Goal: Task Accomplishment & Management: Manage account settings

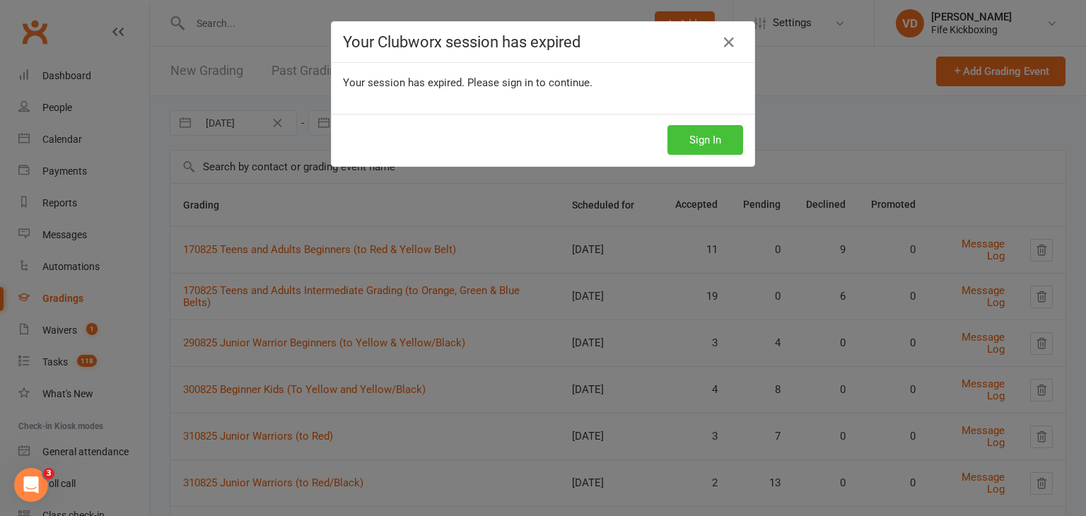
click at [711, 142] on button "Sign In" at bounding box center [706, 140] width 76 height 30
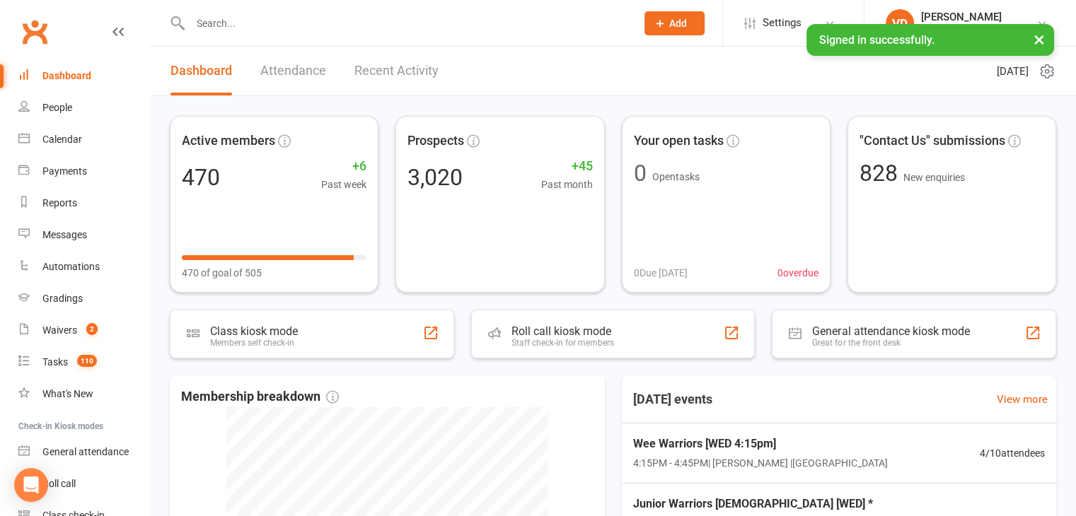
click at [254, 25] on input "text" at bounding box center [406, 23] width 440 height 20
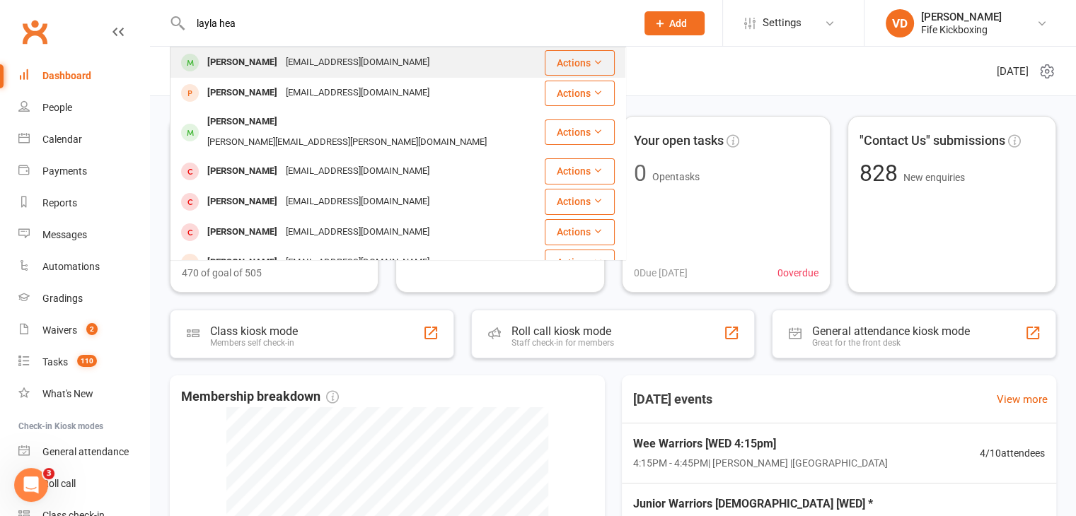
type input "layla hea"
click at [246, 66] on div "[PERSON_NAME]" at bounding box center [242, 62] width 79 height 21
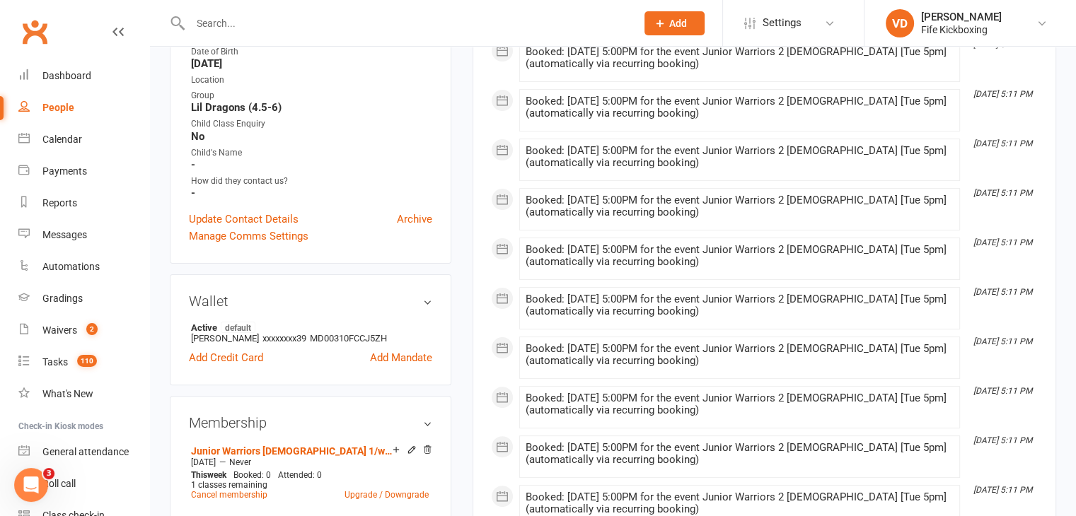
scroll to position [283, 0]
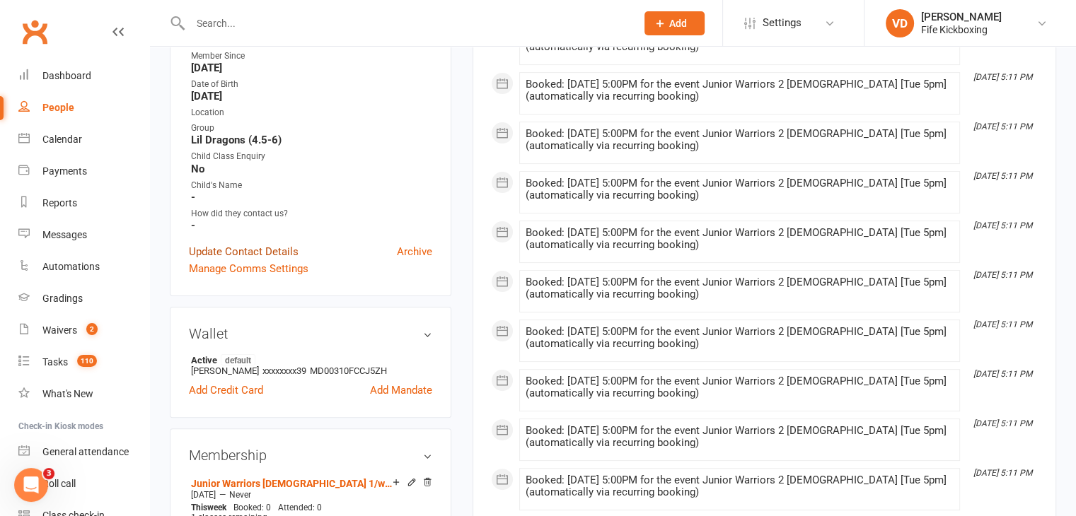
click at [281, 252] on link "Update Contact Details" at bounding box center [244, 251] width 110 height 17
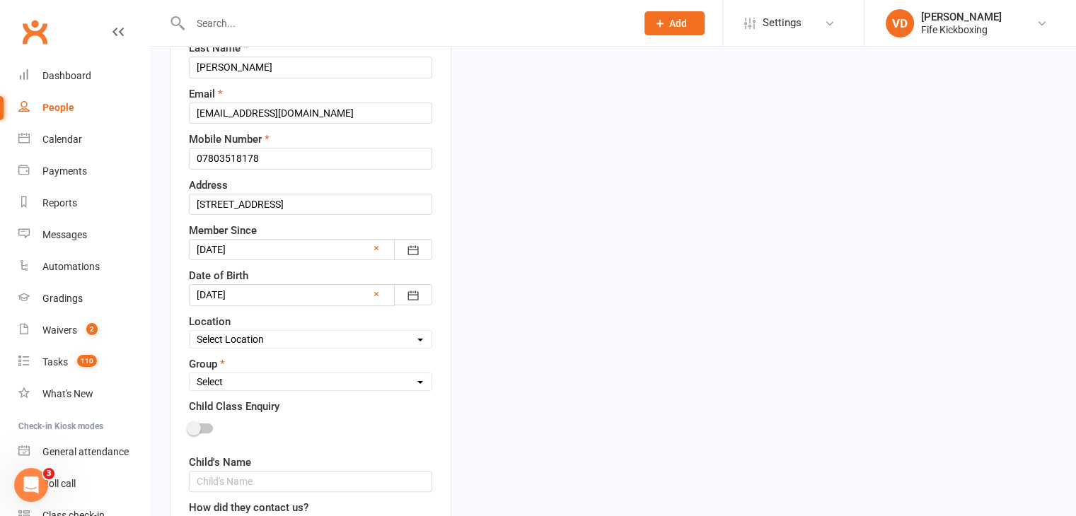
scroll to position [424, 0]
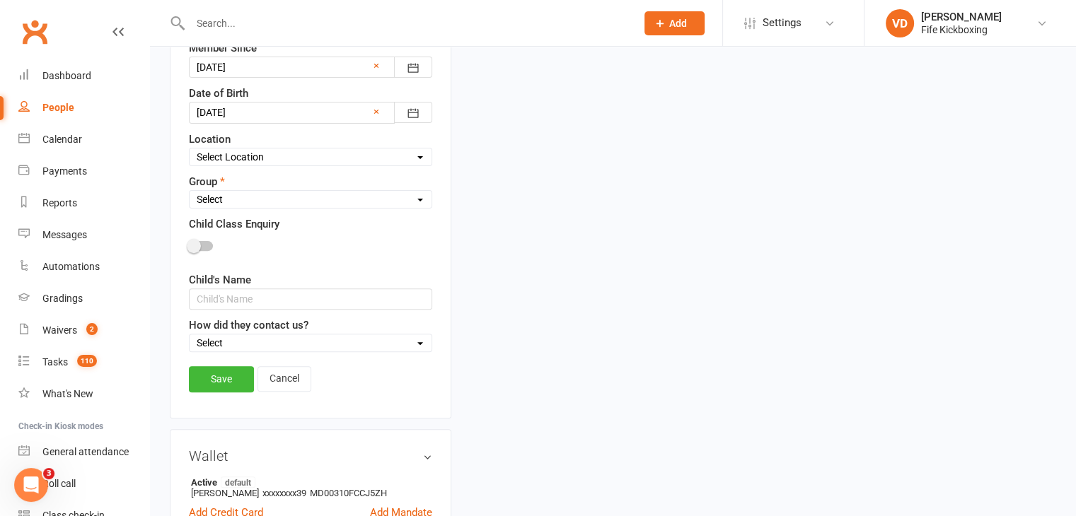
click at [388, 201] on select "Select Wee Warriors (3 - 4½) Lil Dragons (4½-6) Junior Warriors (7-8) Beg Kids …" at bounding box center [311, 200] width 242 height 16
select select "Junior Warriors (7-8)"
click at [190, 192] on select "Select Wee Warriors (3 - 4½) Lil Dragons (4½-6) Junior Warriors (7-8) Beg Kids …" at bounding box center [311, 200] width 242 height 16
click at [231, 377] on link "Save" at bounding box center [221, 378] width 65 height 25
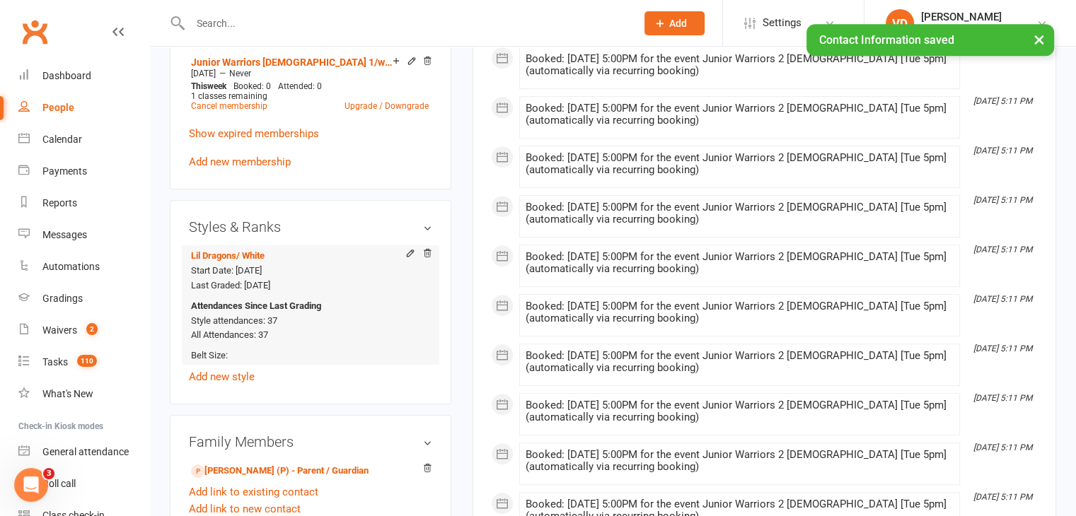
scroll to position [707, 0]
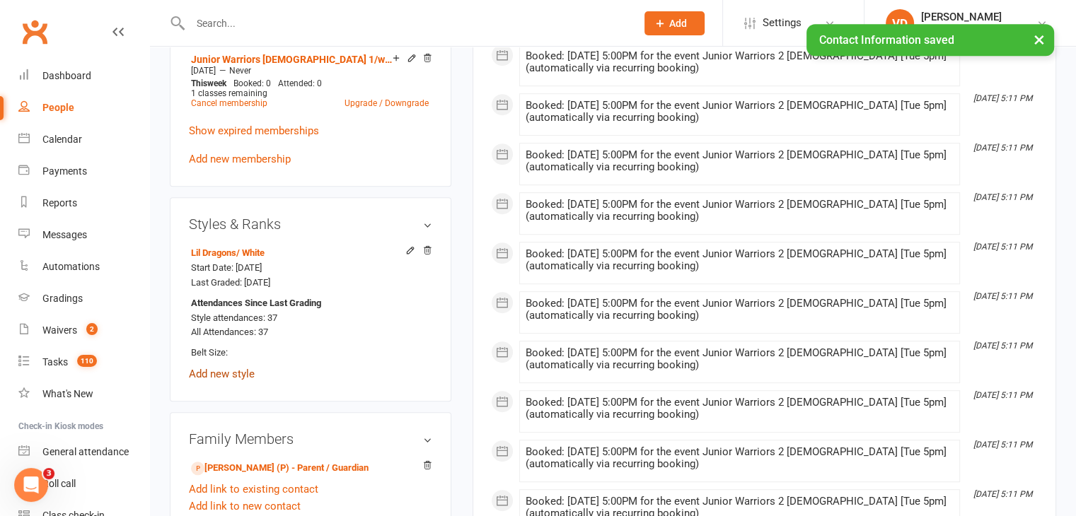
click at [229, 376] on link "Add new style" at bounding box center [222, 374] width 66 height 13
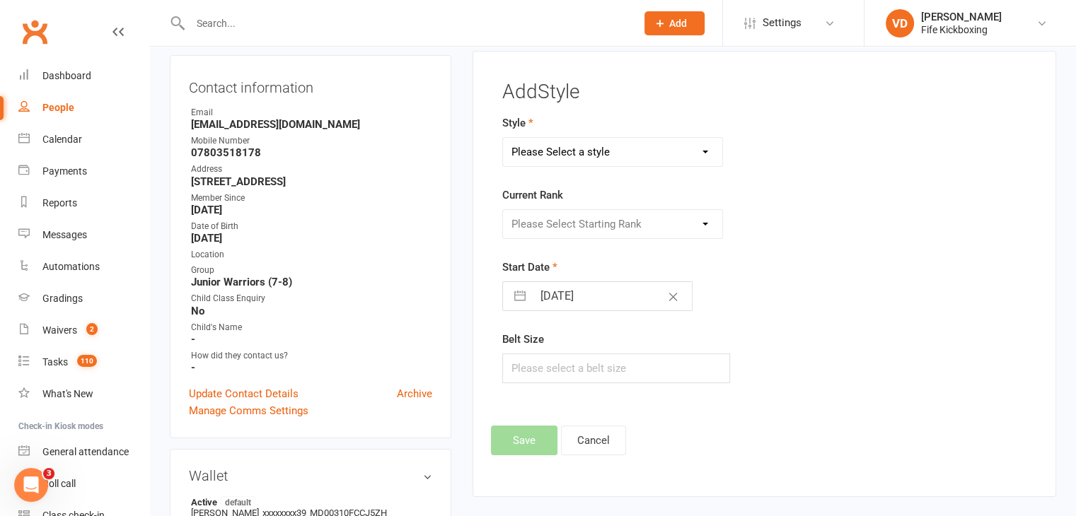
scroll to position [121, 0]
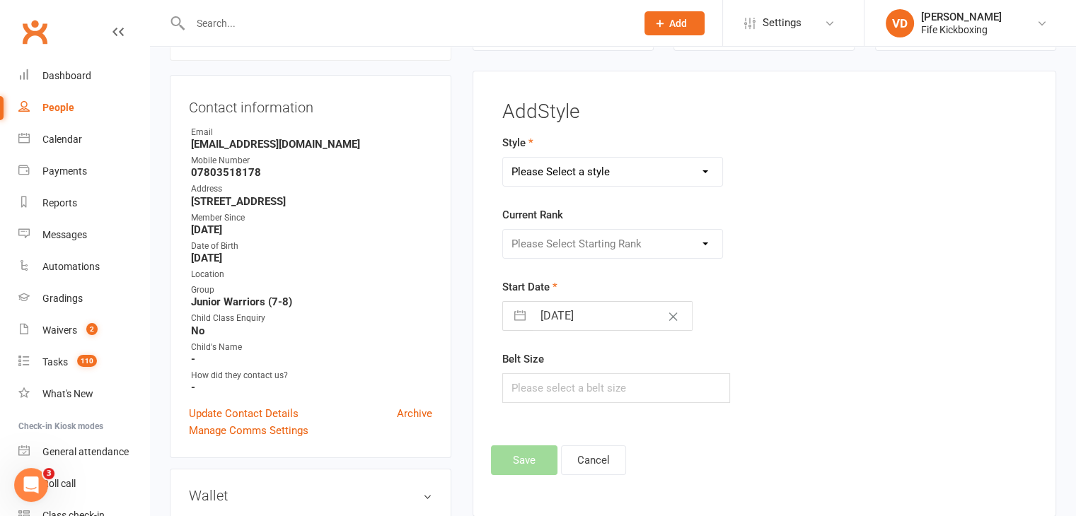
click at [591, 175] on select "Please Select a style KickFit Fitness Kids Kickboxing Lil Dragons Self Defence …" at bounding box center [613, 172] width 220 height 28
select select "1176"
click at [503, 158] on select "Please Select a style KickFit Fitness Kids Kickboxing Lil Dragons Self Defence …" at bounding box center [613, 172] width 220 height 28
click at [582, 243] on select "Please Select Starting Rank White Red Red / Black Yellow Yellow / Black Orange …" at bounding box center [613, 244] width 220 height 28
click at [503, 230] on select "Please Select Starting Rank White Red Red / Black Yellow Yellow / Black Orange …" at bounding box center [613, 244] width 220 height 28
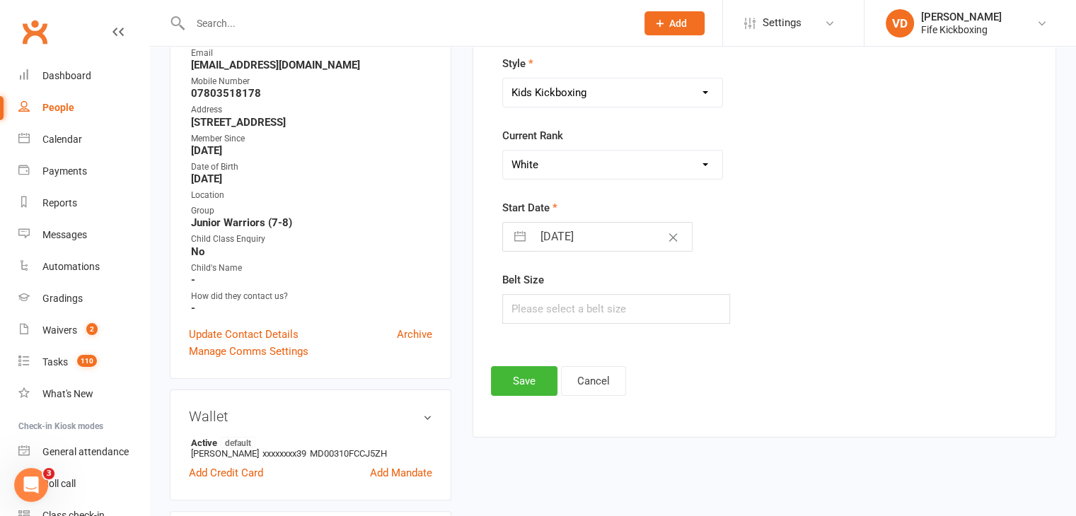
scroll to position [192, 0]
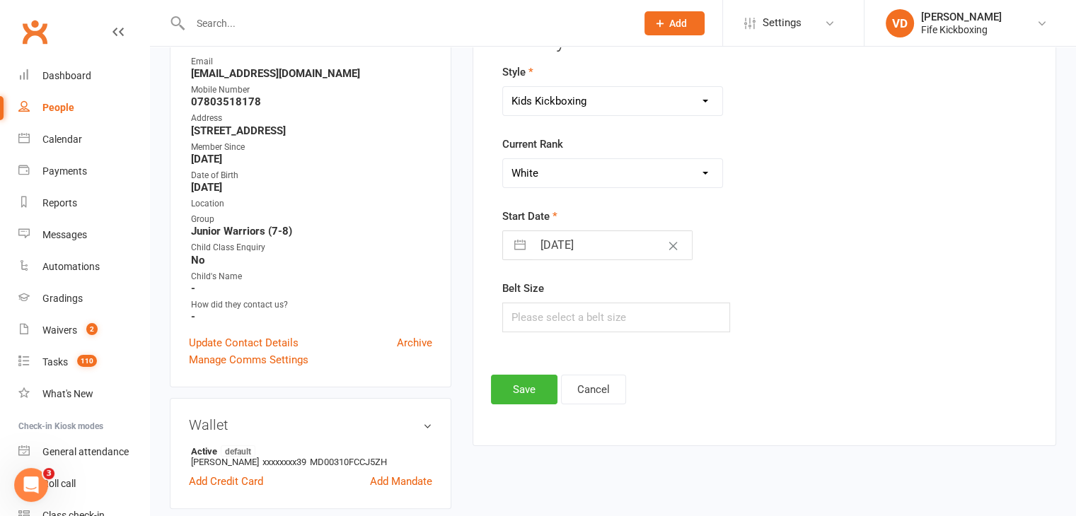
click at [600, 169] on select "Please Select Starting Rank White Red Red / Black Yellow Yellow / Black Orange …" at bounding box center [613, 173] width 220 height 28
select select "11154"
click at [503, 159] on select "Please Select Starting Rank White Red Red / Black Yellow Yellow / Black Orange …" at bounding box center [613, 173] width 220 height 28
click at [523, 388] on button "Save" at bounding box center [524, 390] width 66 height 30
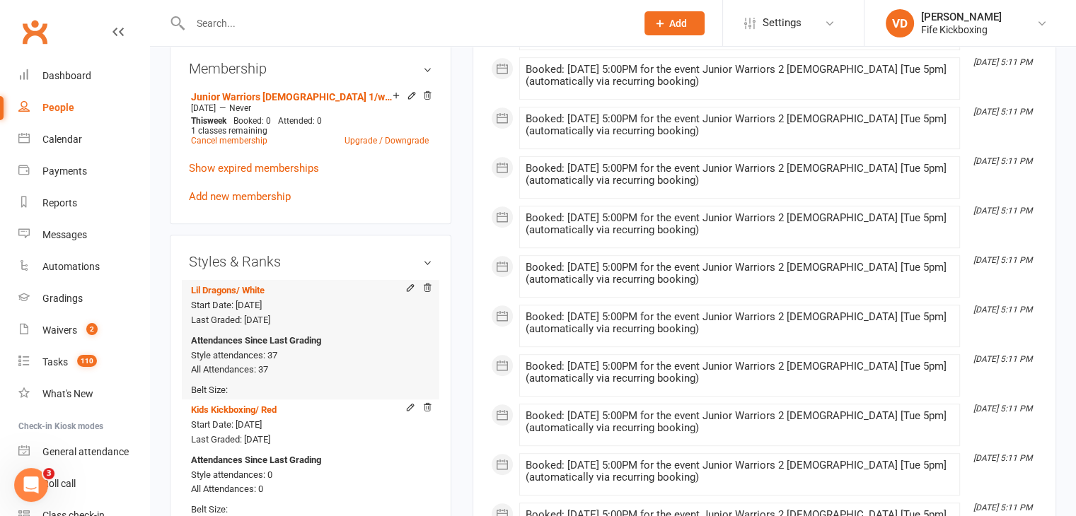
scroll to position [687, 0]
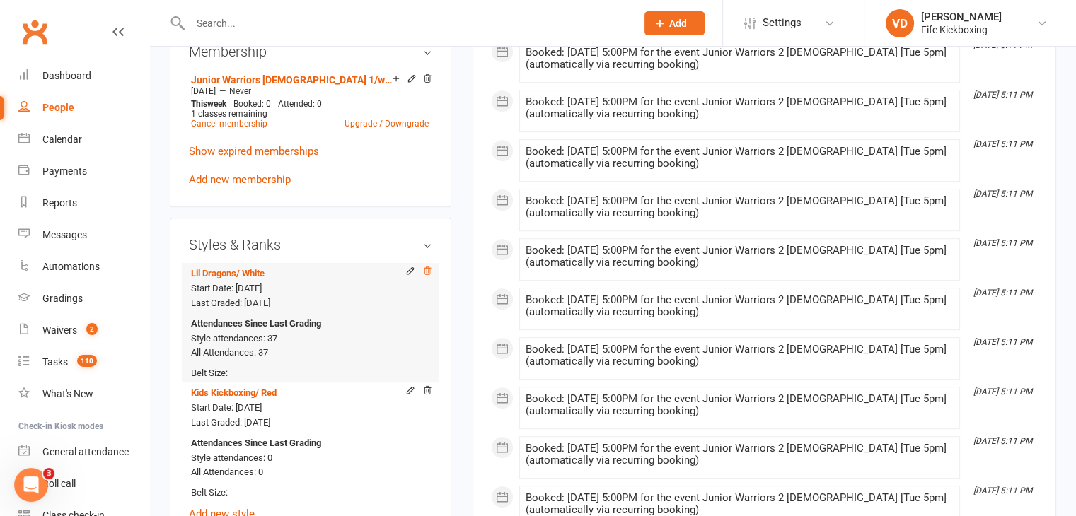
click at [427, 272] on icon at bounding box center [427, 271] width 10 height 10
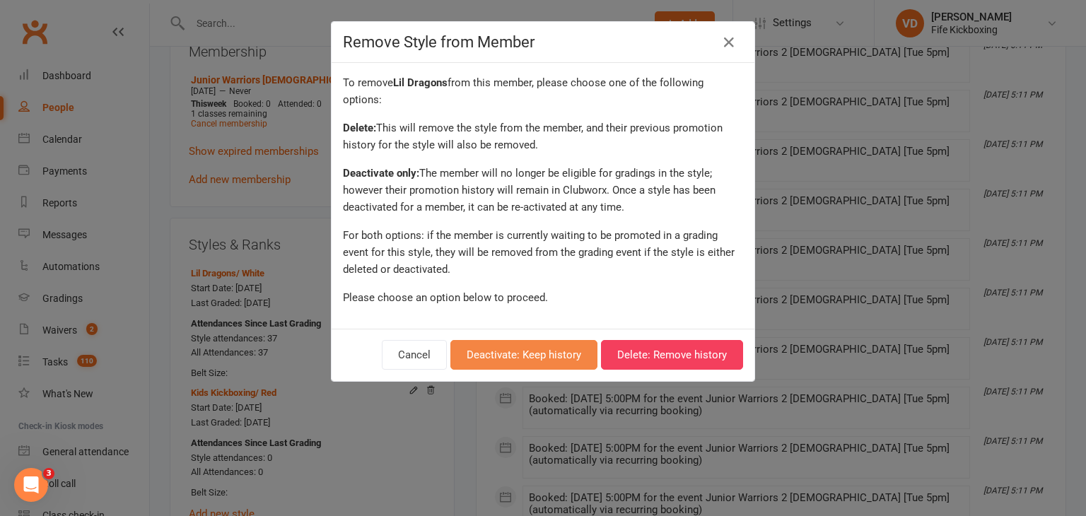
click at [527, 351] on button "Deactivate: Keep history" at bounding box center [524, 355] width 147 height 30
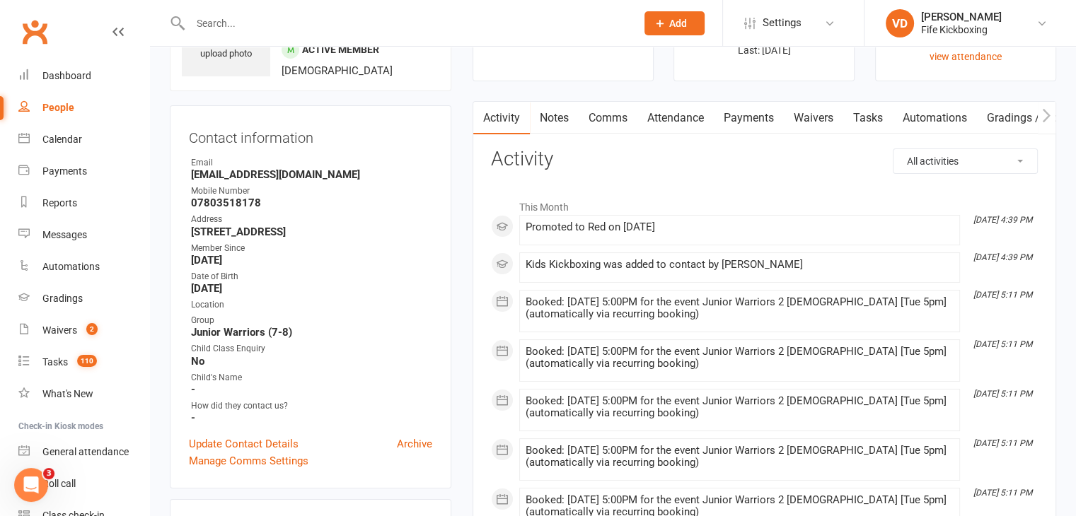
scroll to position [0, 0]
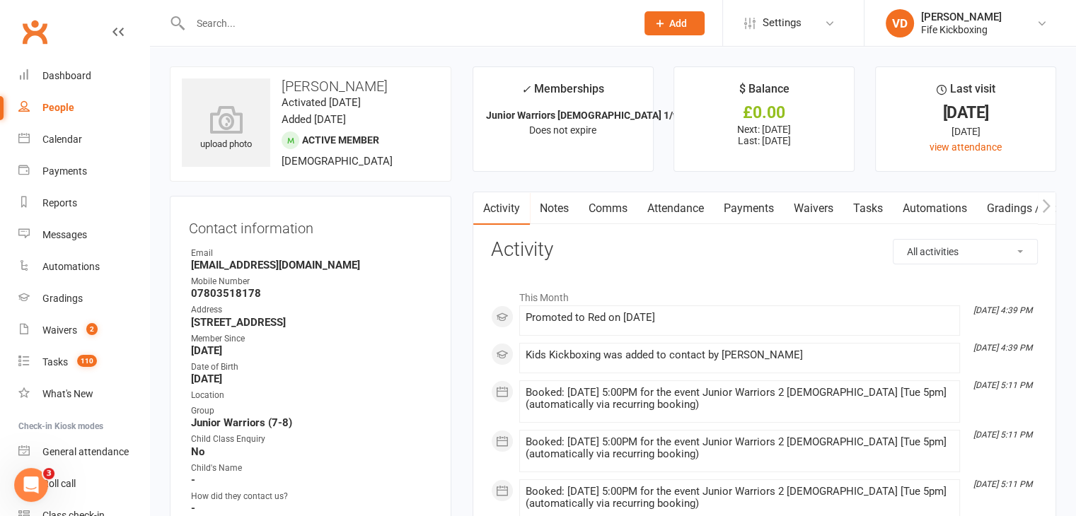
click at [220, 17] on input "text" at bounding box center [406, 23] width 440 height 20
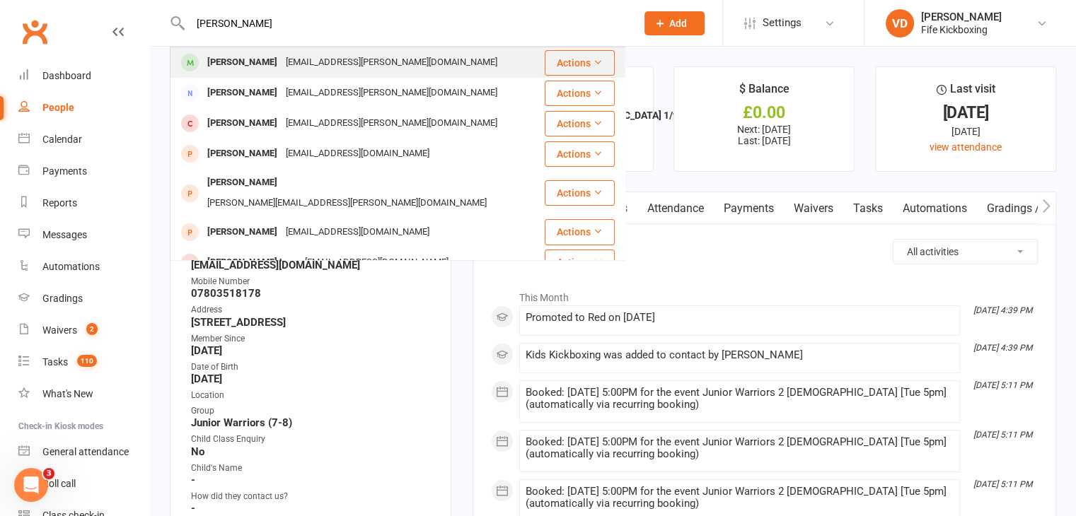
type input "[PERSON_NAME]"
click at [236, 62] on div "[PERSON_NAME]" at bounding box center [242, 62] width 79 height 21
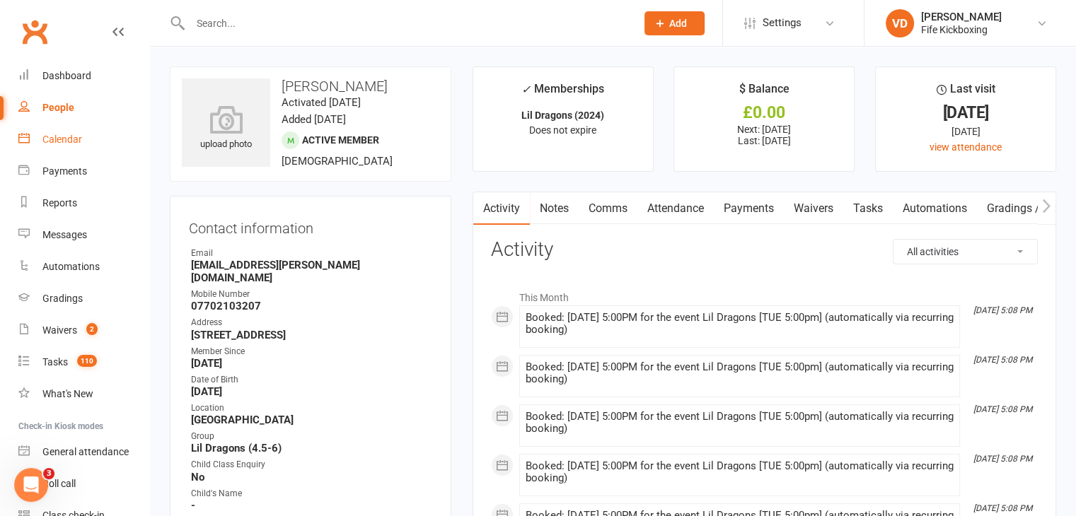
click at [57, 141] on div "Calendar" at bounding box center [62, 139] width 40 height 11
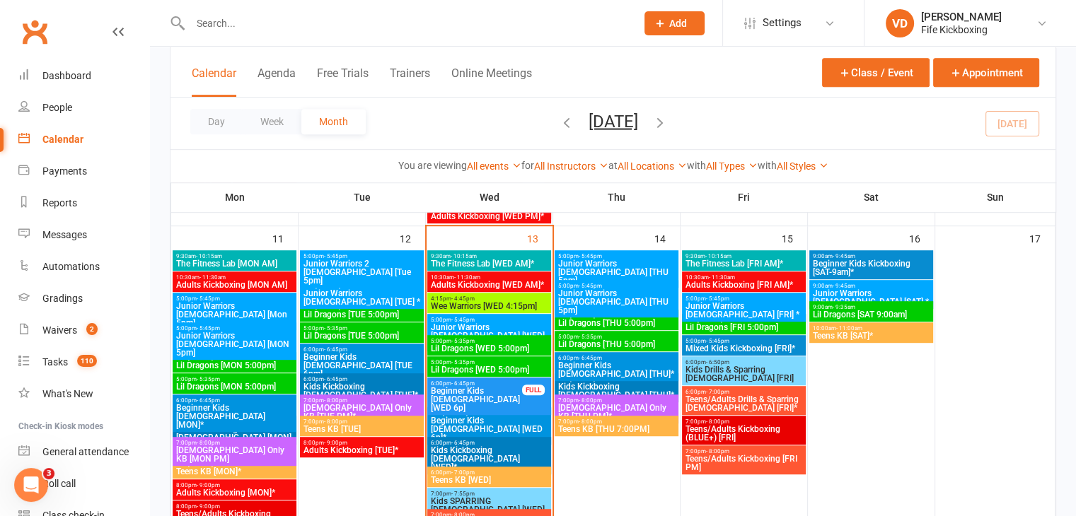
scroll to position [778, 0]
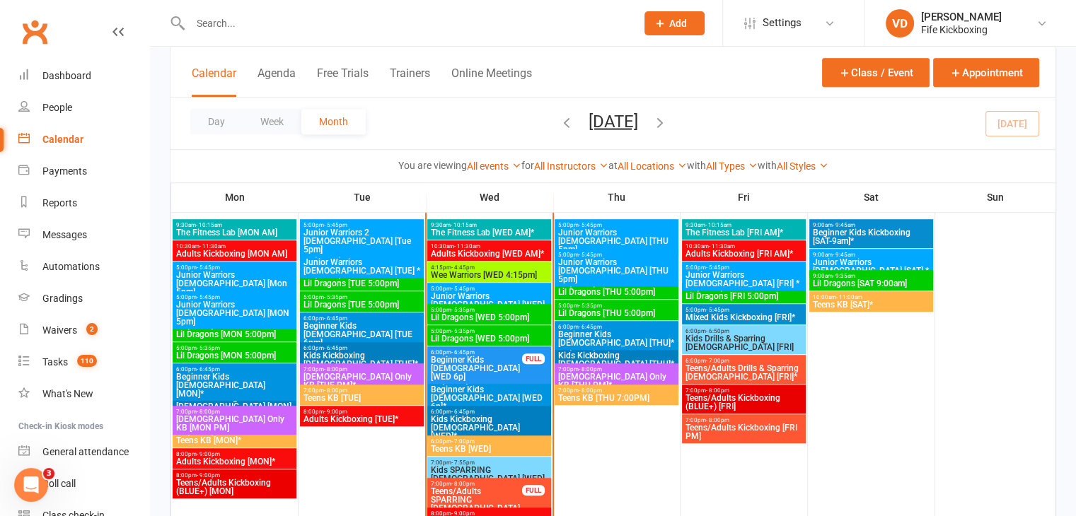
click at [475, 451] on span "Teens KB [WED]" at bounding box center [489, 449] width 118 height 8
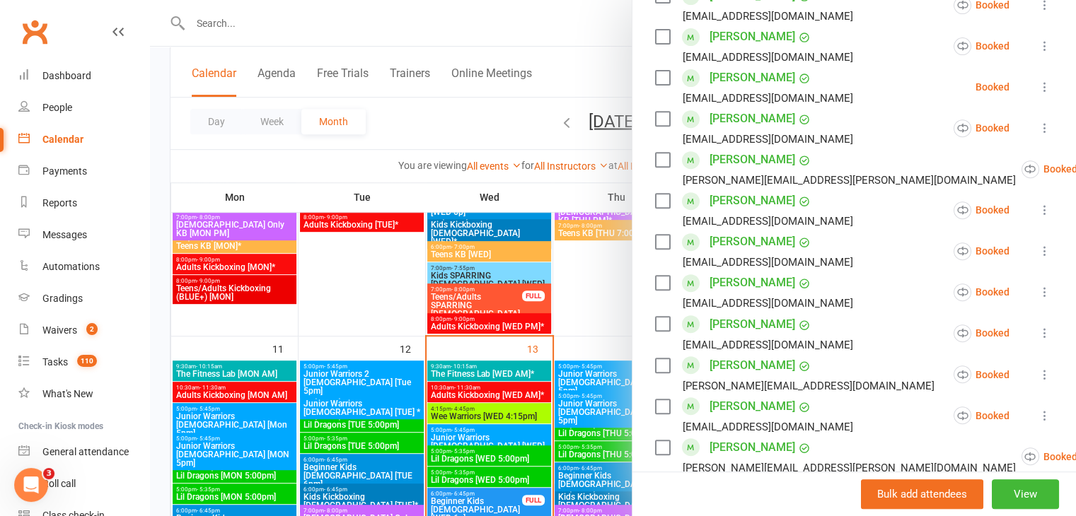
scroll to position [495, 0]
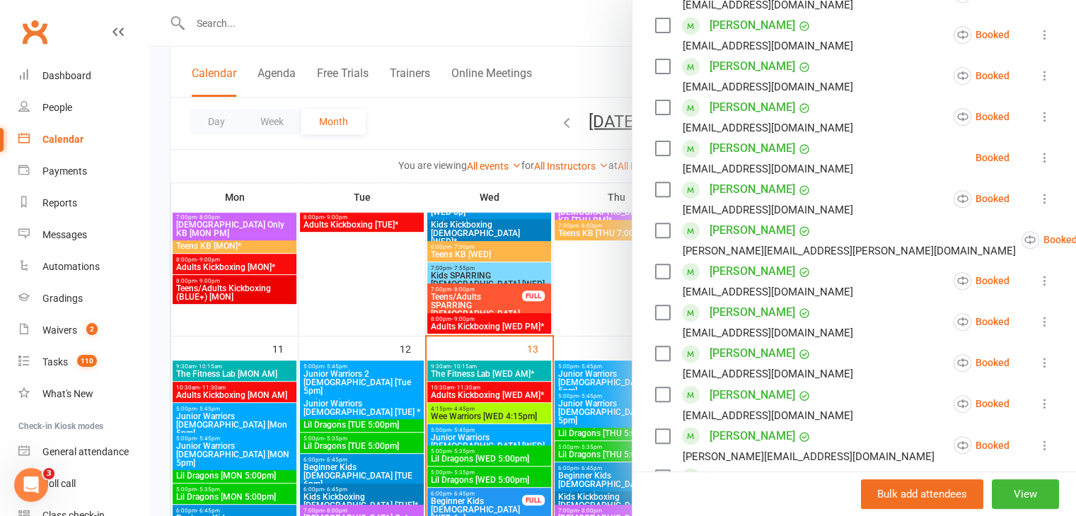
click at [1038, 115] on icon at bounding box center [1045, 117] width 14 height 14
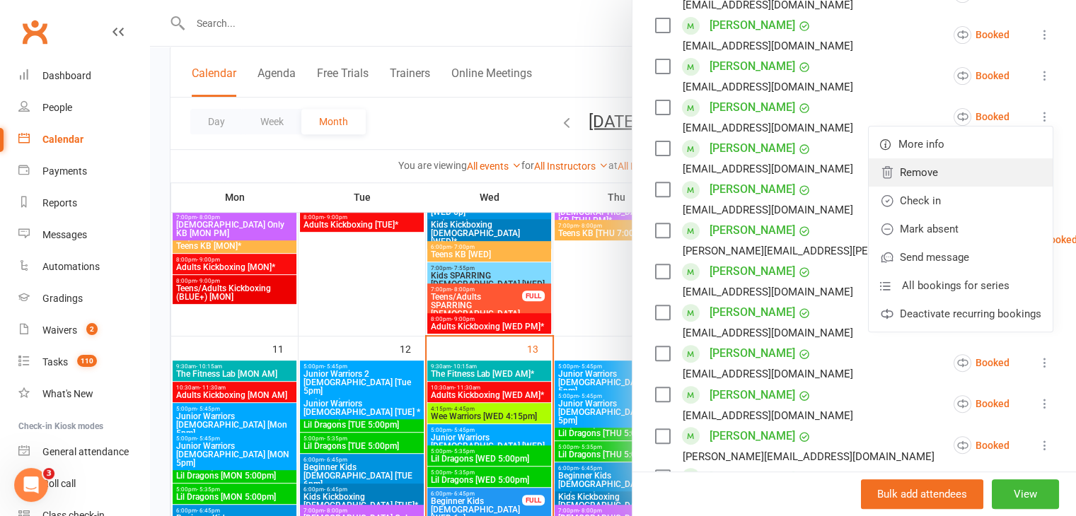
click at [913, 176] on link "Remove" at bounding box center [961, 172] width 184 height 28
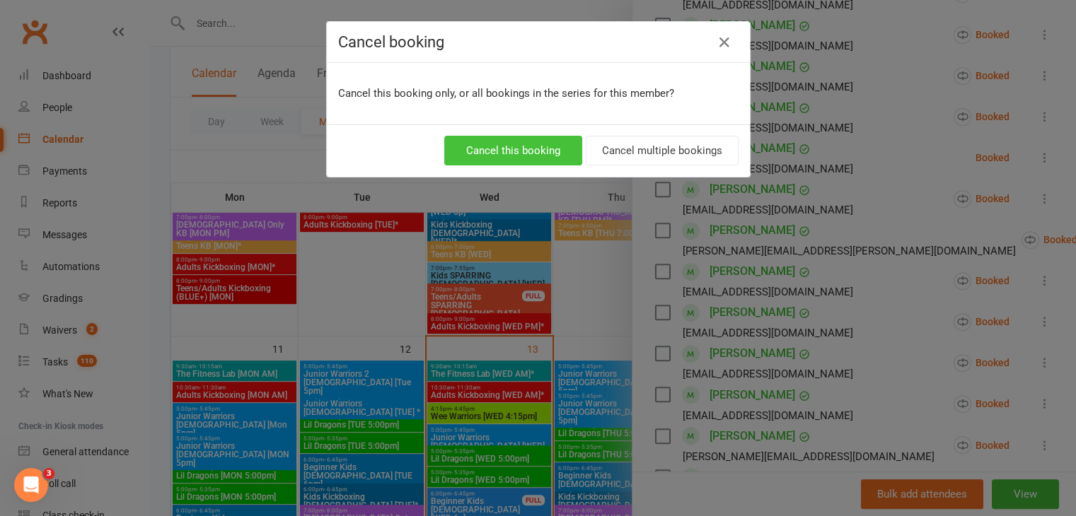
click at [504, 151] on button "Cancel this booking" at bounding box center [513, 151] width 138 height 30
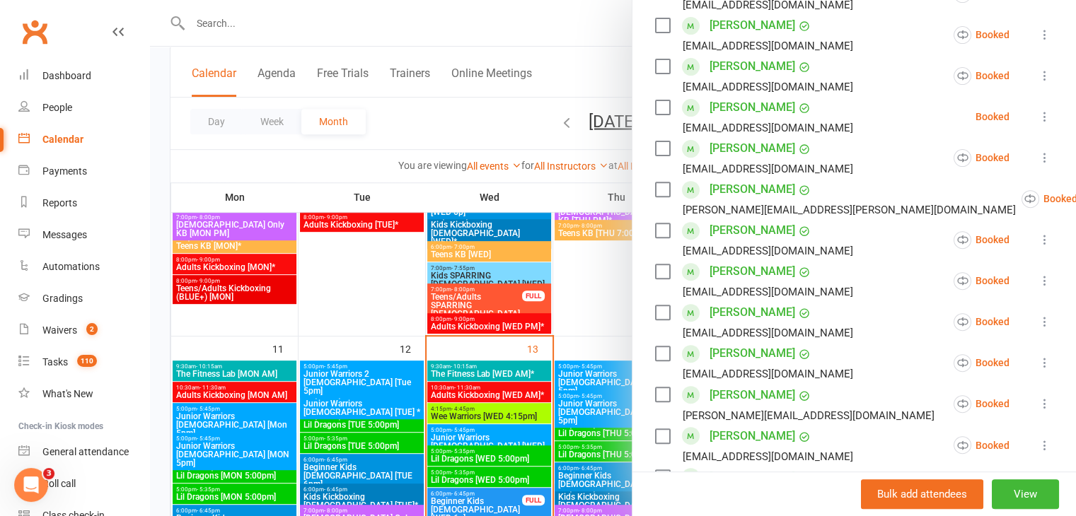
click at [569, 74] on div at bounding box center [613, 258] width 926 height 516
